Goal: Navigation & Orientation: Find specific page/section

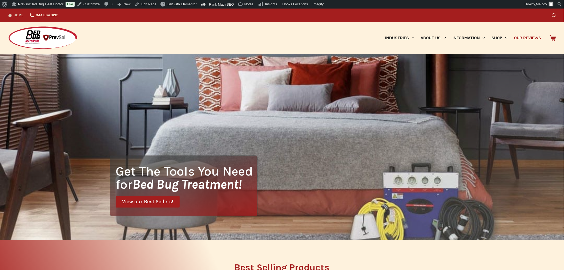
click at [526, 36] on link "Our Reviews" at bounding box center [528, 38] width 34 height 32
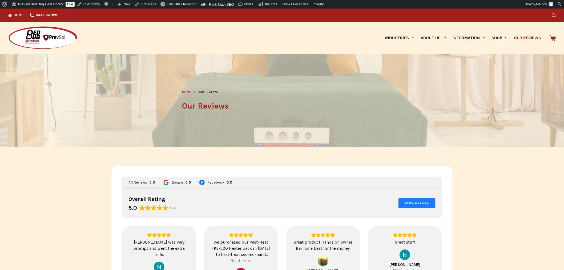
click at [30, 41] on img at bounding box center [43, 38] width 70 height 24
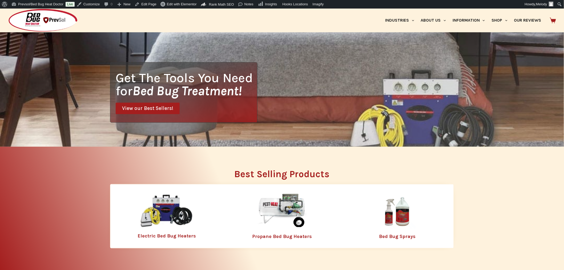
scroll to position [93, 0]
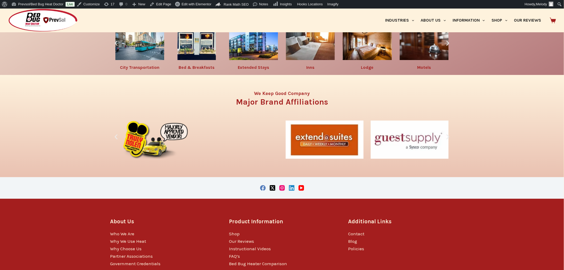
scroll to position [871, 0]
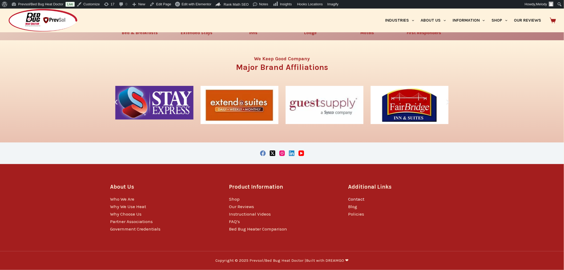
click at [359, 196] on link "Contact" at bounding box center [356, 198] width 16 height 5
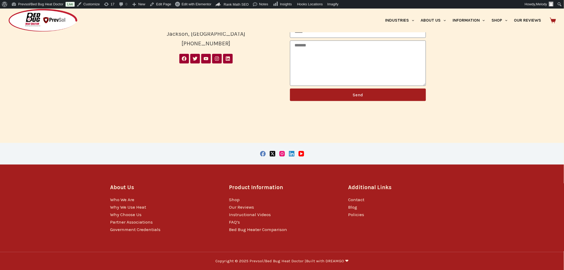
scroll to position [224, 0]
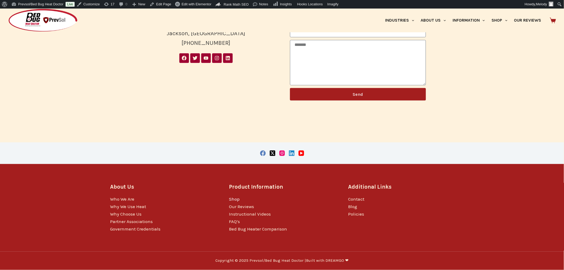
click at [235, 198] on link "Shop" at bounding box center [234, 198] width 11 height 5
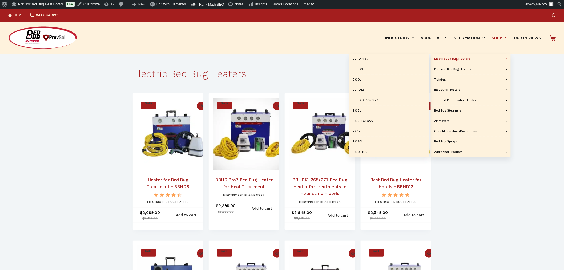
click at [473, 59] on link "Electric Bed Bug Heaters" at bounding box center [471, 59] width 80 height 10
